Goal: Find specific page/section

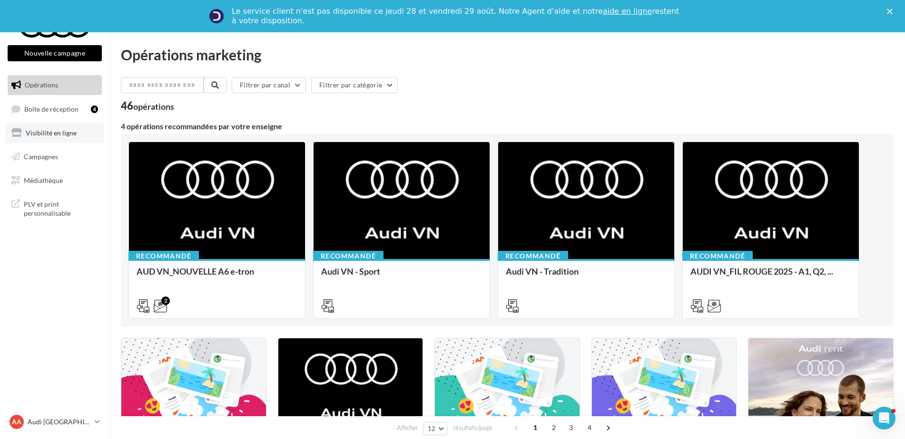
click at [57, 133] on span "Visibilité en ligne" at bounding box center [51, 133] width 51 height 8
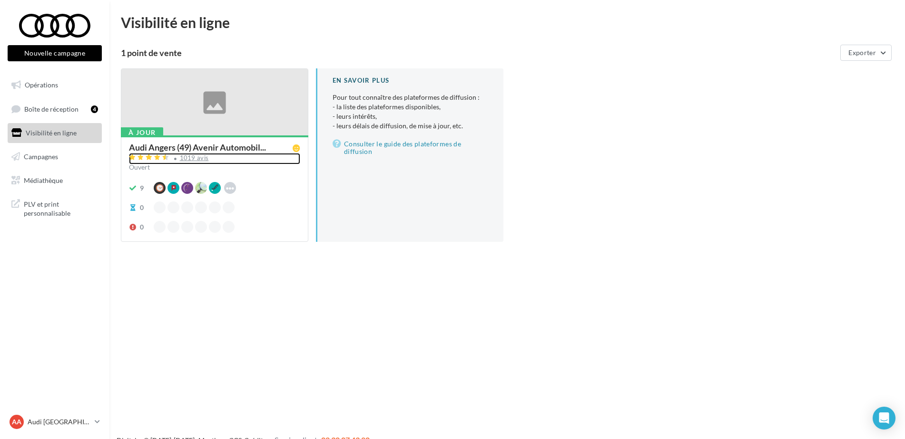
click at [187, 158] on div "1019 avis" at bounding box center [194, 158] width 29 height 6
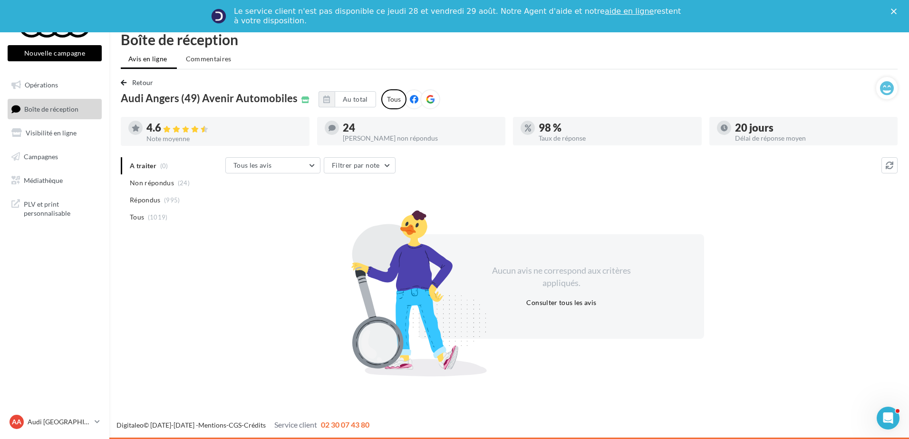
click at [86, 433] on div "AA Audi ANGERS audi-ange-tar" at bounding box center [54, 426] width 109 height 26
click at [86, 423] on p "Audi [GEOGRAPHIC_DATA]" at bounding box center [59, 423] width 63 height 10
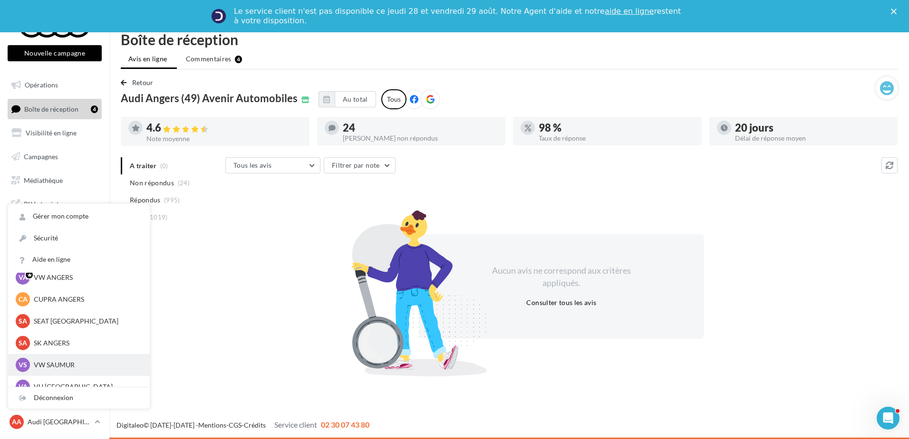
scroll to position [88, 0]
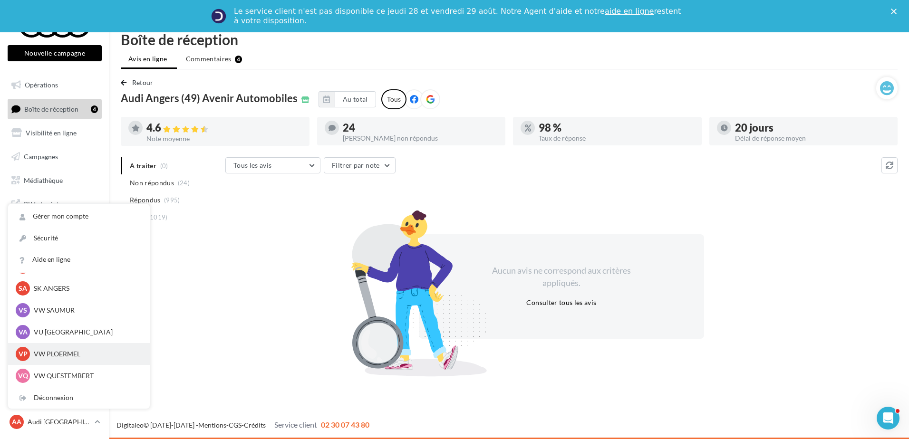
click at [58, 354] on p "VW PLOERMEL" at bounding box center [86, 355] width 105 height 10
